Goal: Communication & Community: Answer question/provide support

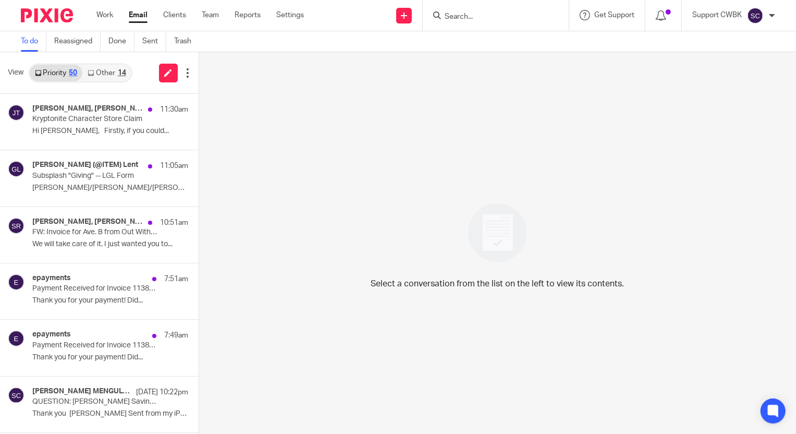
click at [104, 70] on link "Other 14" at bounding box center [106, 73] width 48 height 17
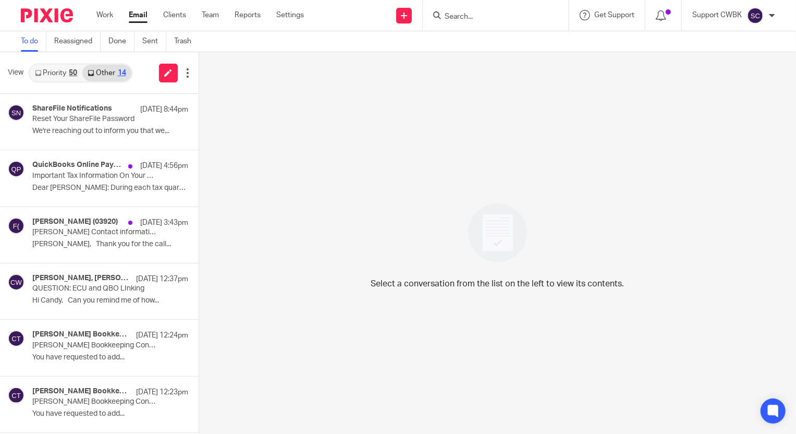
click at [48, 74] on link "Priority 50" at bounding box center [56, 73] width 53 height 17
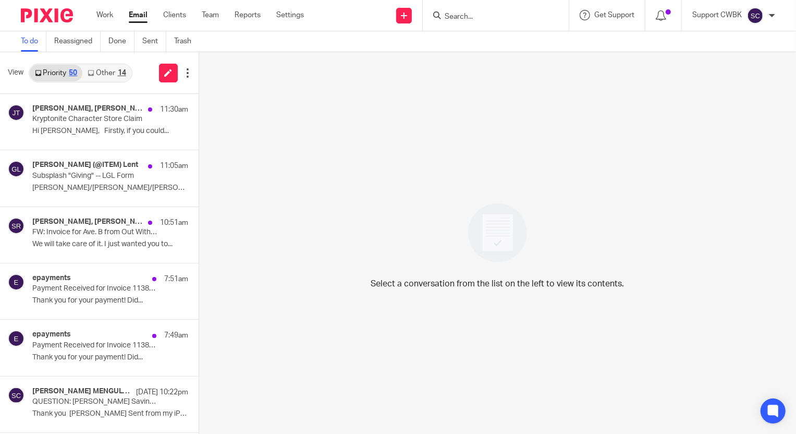
click at [94, 77] on link "Other 14" at bounding box center [106, 73] width 48 height 17
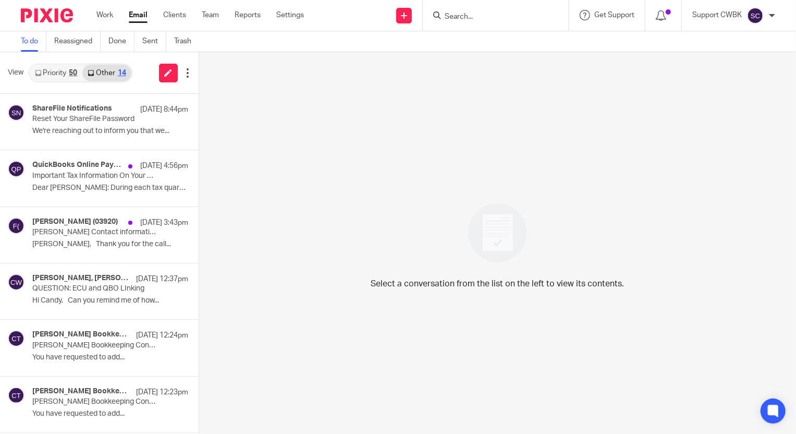
click at [43, 74] on link "Priority 50" at bounding box center [56, 73] width 53 height 17
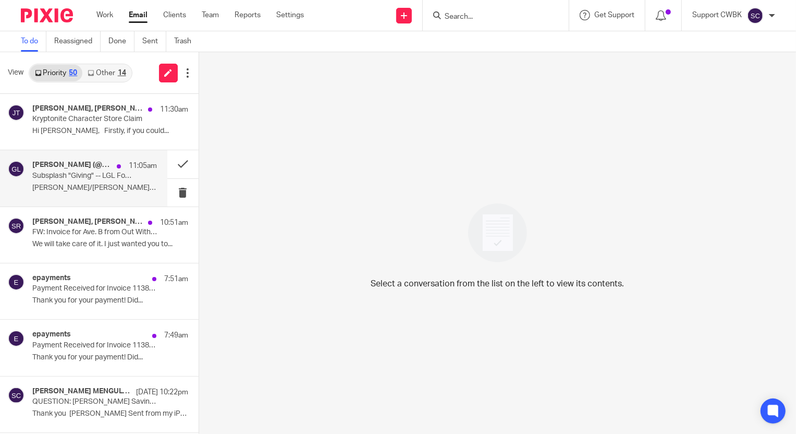
click at [51, 172] on p "Subsplash "Giving" -- LGL Form" at bounding box center [82, 176] width 100 height 9
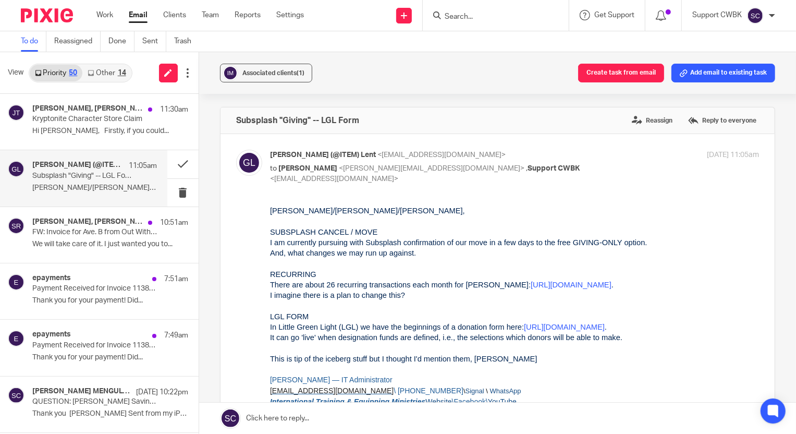
click at [295, 419] on link at bounding box center [497, 417] width 597 height 31
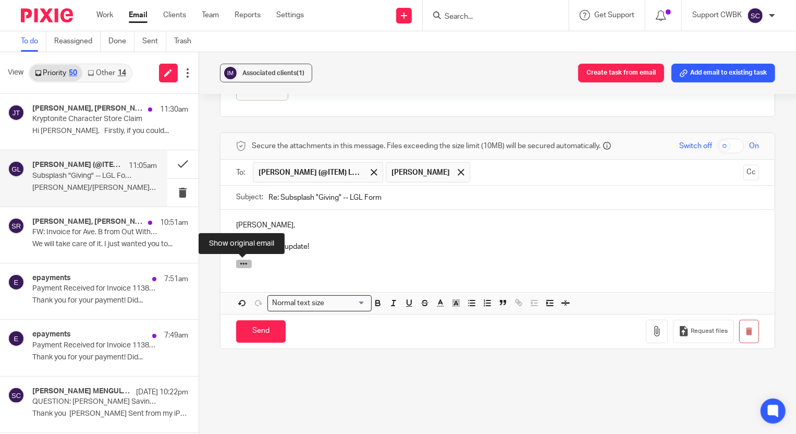
click at [246, 262] on button "button" at bounding box center [244, 264] width 16 height 8
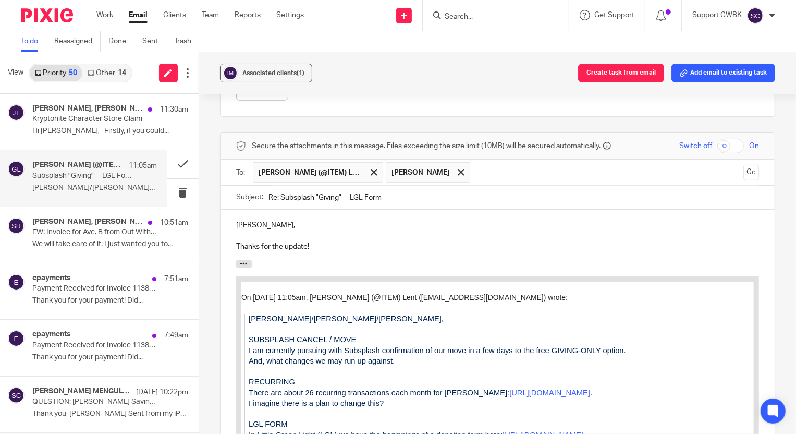
click at [339, 246] on p "Thanks for the update!" at bounding box center [497, 246] width 523 height 10
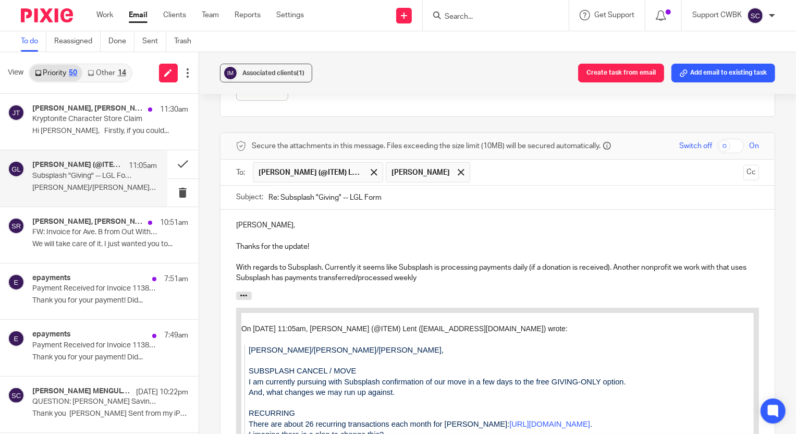
click at [442, 268] on p "With regards to Subsplash. Currently it seems like Subsplash is processing paym…" at bounding box center [497, 272] width 523 height 21
click at [467, 280] on p "With regards to Subsplash. Currently it seems like Subsplash is transferring/pr…" at bounding box center [497, 272] width 523 height 21
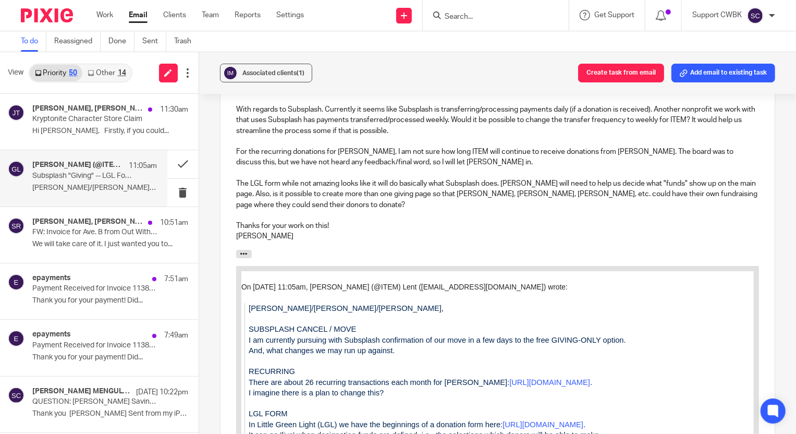
scroll to position [519, 0]
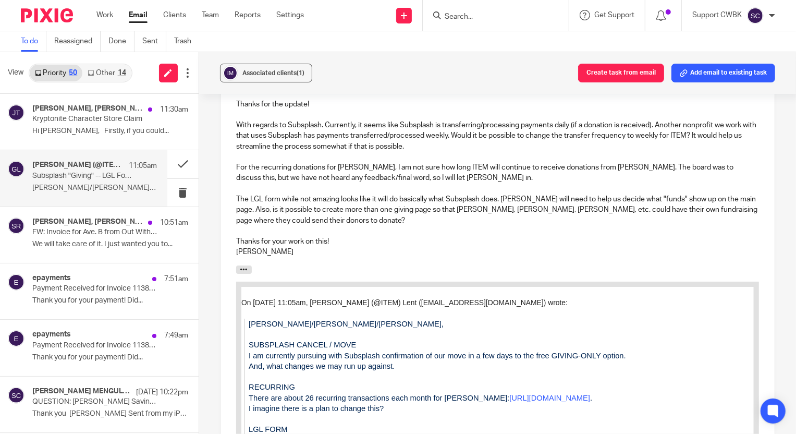
click at [249, 167] on p "For the recurring donations for [PERSON_NAME], I am not sure how long ITEM will…" at bounding box center [497, 172] width 523 height 21
click at [308, 125] on p "With regards to Subsplash. Currently, it seems like Subsplash is transferring/p…" at bounding box center [497, 136] width 523 height 32
drag, startPoint x: 310, startPoint y: 124, endPoint x: 498, endPoint y: 148, distance: 189.2
click at [498, 148] on p "With regards to Subsplash. Currently, it seems like Subsplash is transferring/p…" at bounding box center [497, 136] width 523 height 32
click at [568, 166] on p "Regarding [PERSON_NAME]'s recurring donations, I am not sure how long ITEM will…" at bounding box center [497, 172] width 523 height 21
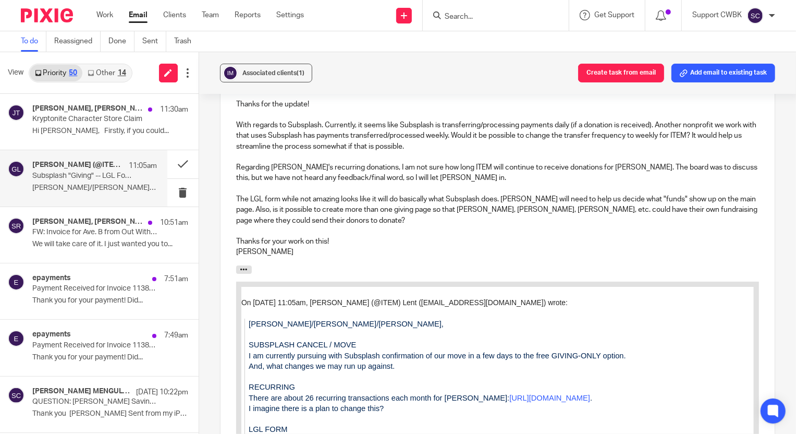
click at [286, 199] on p "The LGL form while not amazing looks like it will do basically what Subsplash d…" at bounding box center [497, 210] width 523 height 32
drag, startPoint x: 741, startPoint y: 201, endPoint x: 745, endPoint y: 207, distance: 7.5
click at [741, 201] on p "The LGL form, while not amazing, looks like it will do basically what Subsplash…" at bounding box center [497, 210] width 523 height 32
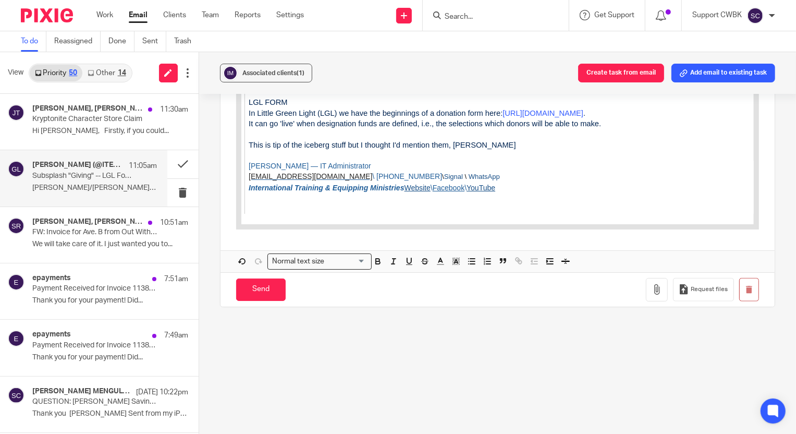
scroll to position [876, 0]
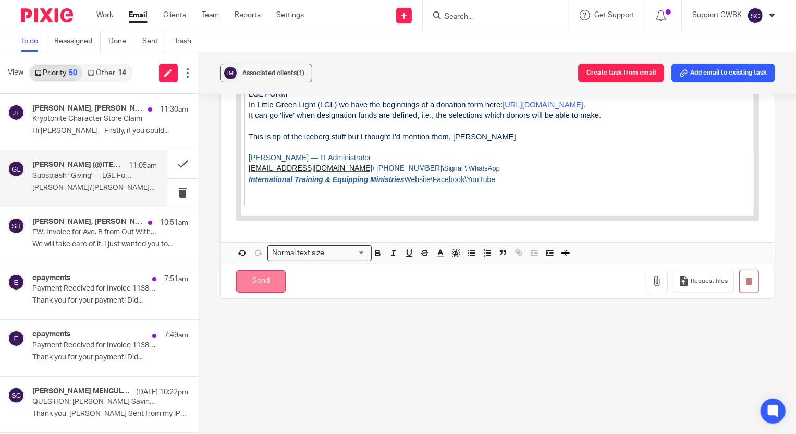
click at [260, 280] on input "Send" at bounding box center [261, 281] width 50 height 22
